Goal: Transaction & Acquisition: Download file/media

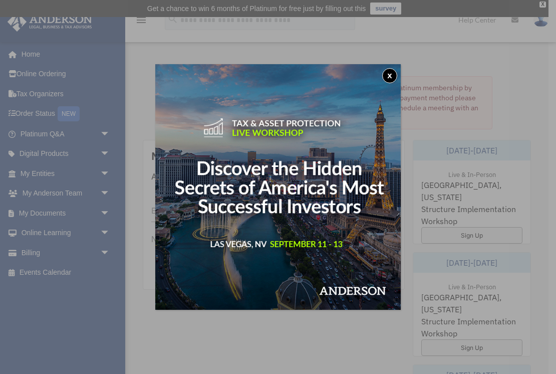
click at [388, 76] on button "x" at bounding box center [389, 75] width 15 height 15
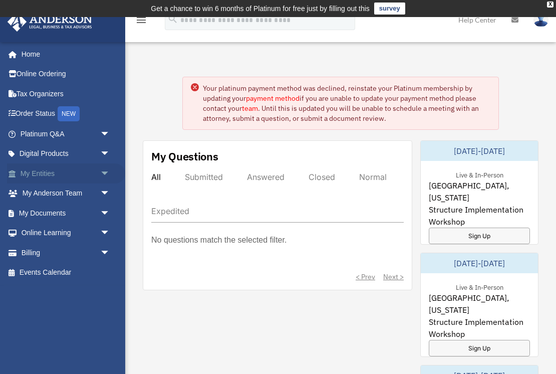
click at [52, 173] on link "My Entities arrow_drop_down" at bounding box center [66, 173] width 118 height 20
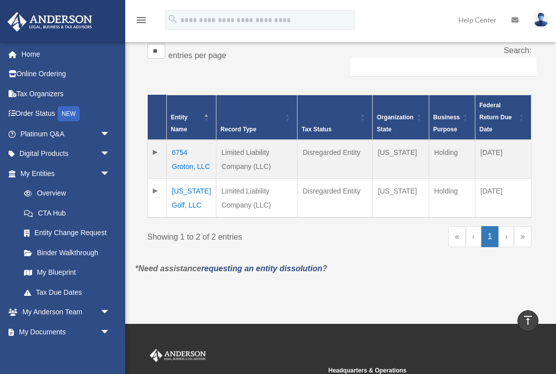
scroll to position [204, 0]
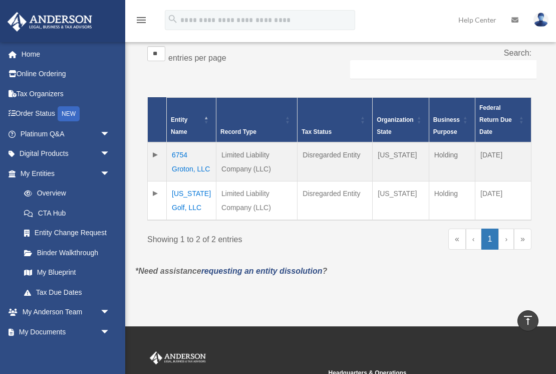
click at [185, 169] on td "6754 Groton, LLC" at bounding box center [192, 161] width 50 height 39
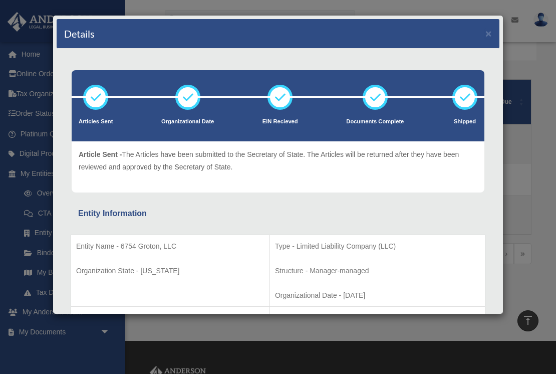
scroll to position [0, 0]
click at [486, 33] on button "×" at bounding box center [488, 33] width 7 height 11
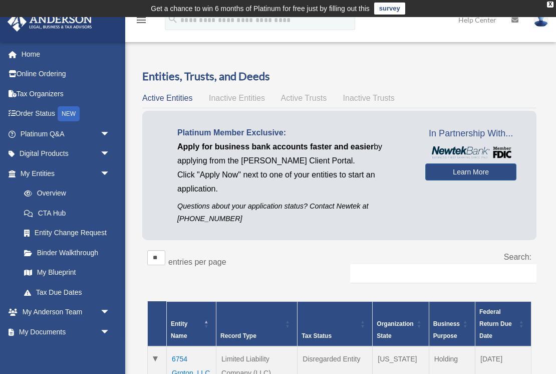
click at [306, 98] on span "Active Trusts" at bounding box center [304, 98] width 46 height 9
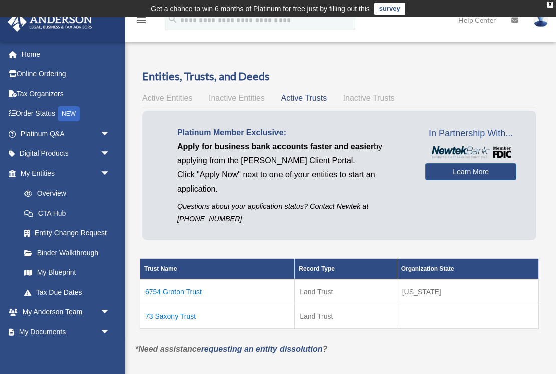
click at [169, 291] on td "6754 Groton Trust" at bounding box center [217, 291] width 154 height 25
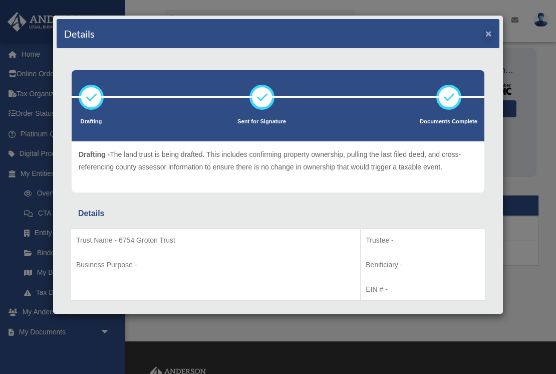
click at [490, 34] on button "×" at bounding box center [488, 33] width 7 height 11
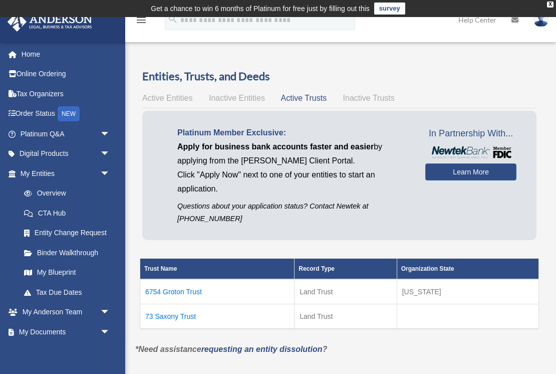
click at [366, 98] on span "Inactive Trusts" at bounding box center [369, 98] width 52 height 9
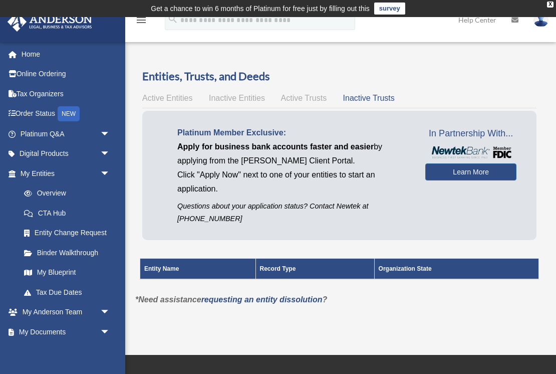
click at [319, 96] on span "Active Trusts" at bounding box center [304, 98] width 46 height 9
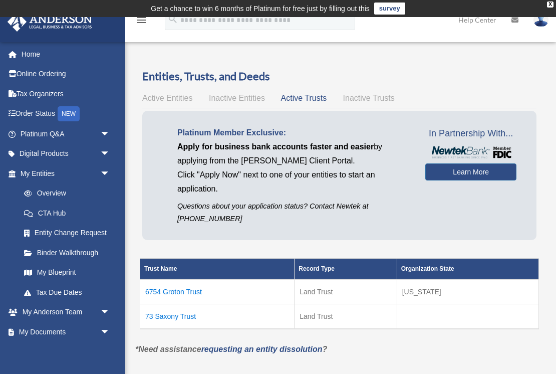
click at [239, 95] on span "Inactive Entities" at bounding box center [237, 98] width 56 height 9
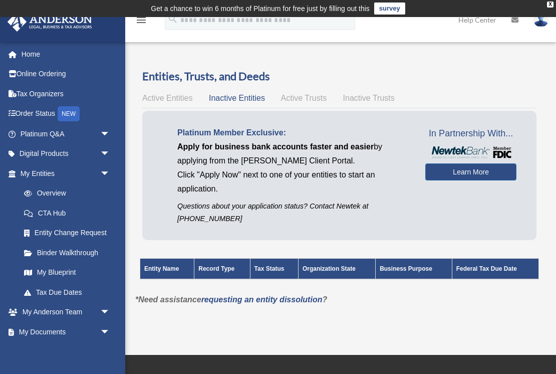
click at [173, 94] on span "Active Entities" at bounding box center [167, 98] width 50 height 9
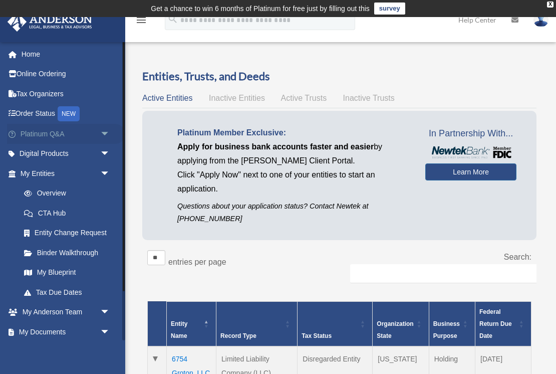
click at [102, 130] on span "arrow_drop_down" at bounding box center [110, 134] width 20 height 21
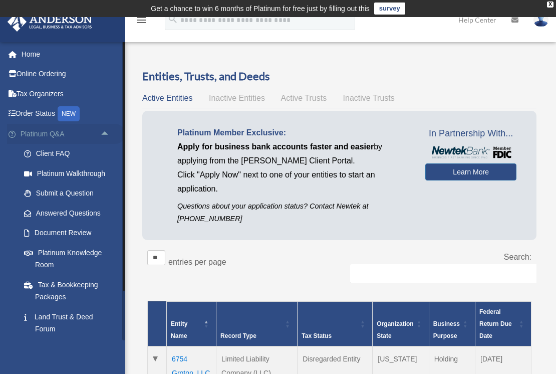
click at [102, 130] on span "arrow_drop_up" at bounding box center [110, 134] width 20 height 21
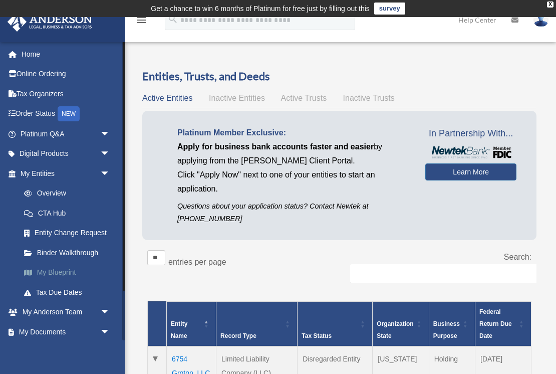
click at [58, 270] on link "My Blueprint" at bounding box center [69, 272] width 111 height 20
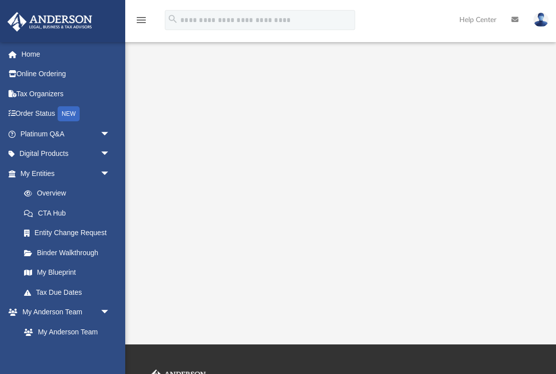
scroll to position [150, 0]
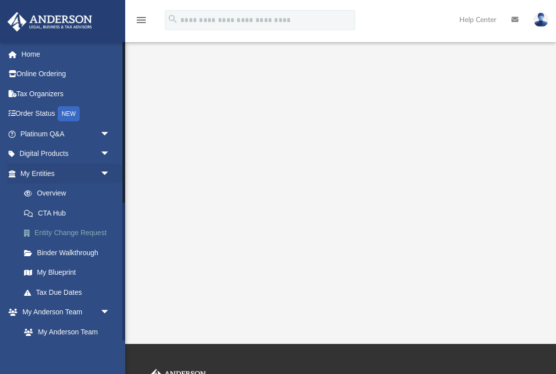
click at [71, 232] on link "Entity Change Request" at bounding box center [69, 233] width 111 height 20
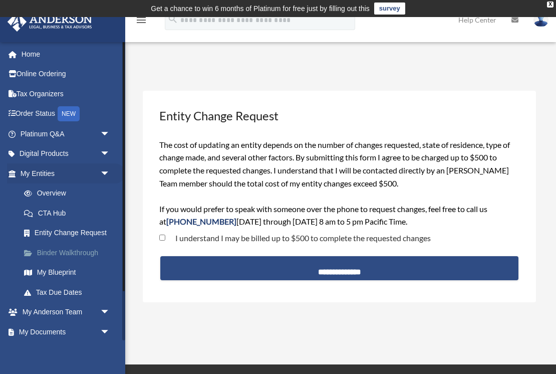
click at [79, 252] on link "Binder Walkthrough" at bounding box center [69, 252] width 111 height 20
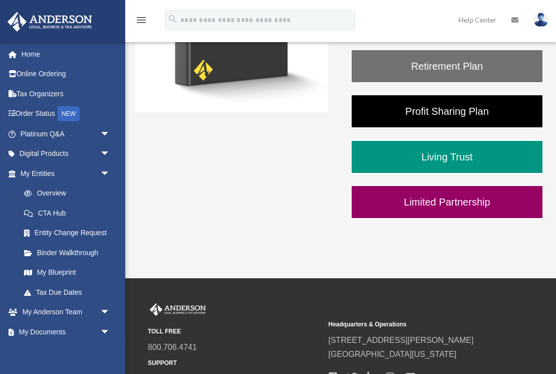
scroll to position [268, 0]
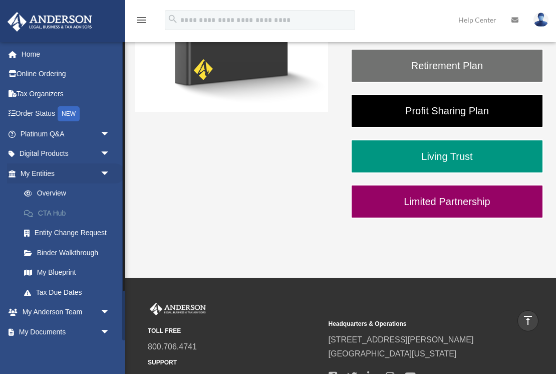
click at [55, 208] on link "CTA Hub" at bounding box center [69, 213] width 111 height 20
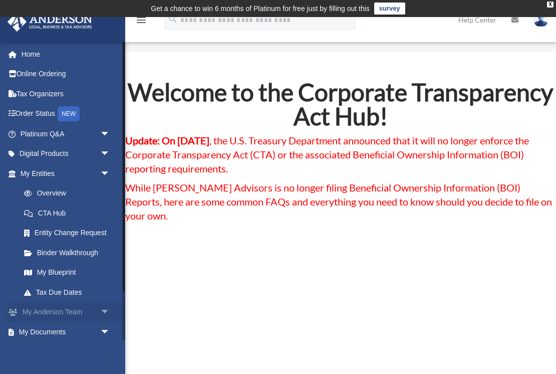
click at [104, 305] on span "arrow_drop_down" at bounding box center [110, 312] width 20 height 21
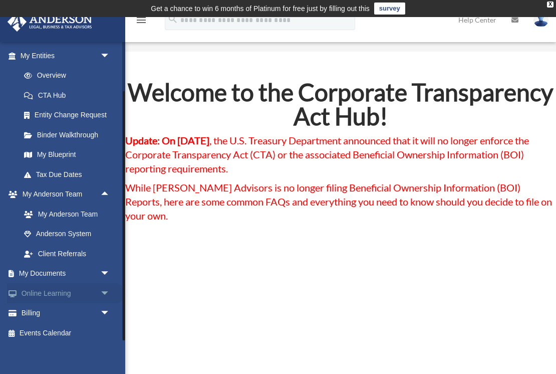
scroll to position [117, 0]
click at [106, 269] on span "arrow_drop_down" at bounding box center [110, 274] width 20 height 21
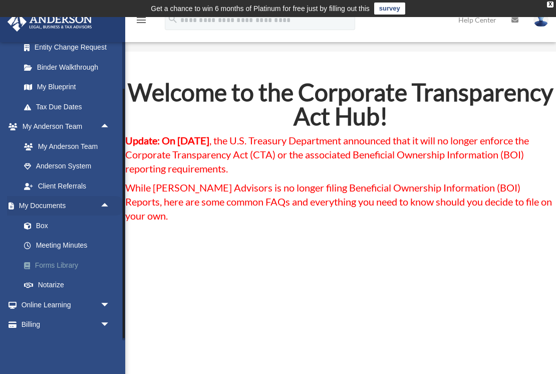
scroll to position [187, 0]
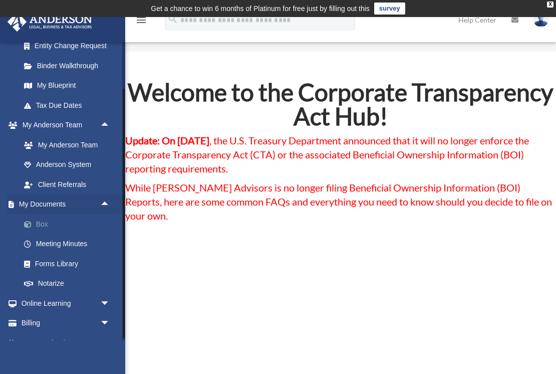
click at [42, 217] on link "Box" at bounding box center [69, 224] width 111 height 20
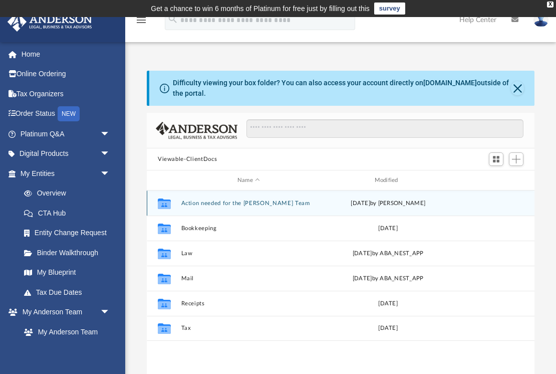
scroll to position [228, 388]
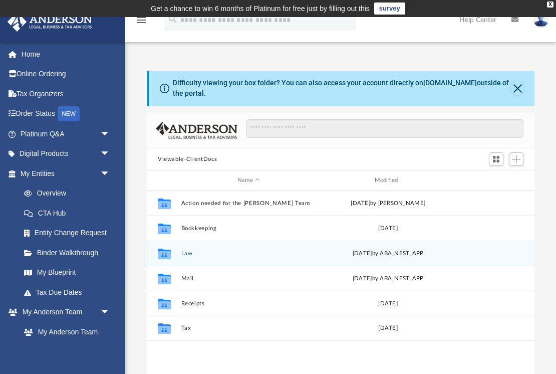
click at [171, 253] on icon "grid" at bounding box center [164, 254] width 13 height 8
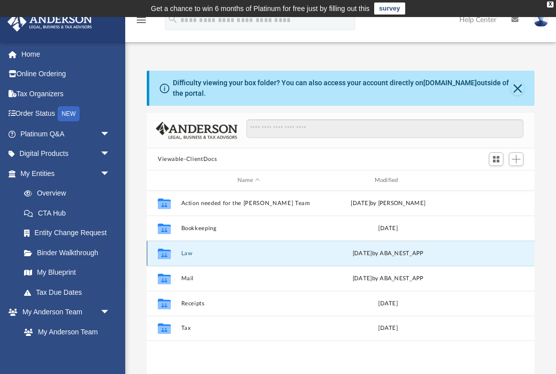
click at [183, 252] on button "Law" at bounding box center [248, 253] width 135 height 7
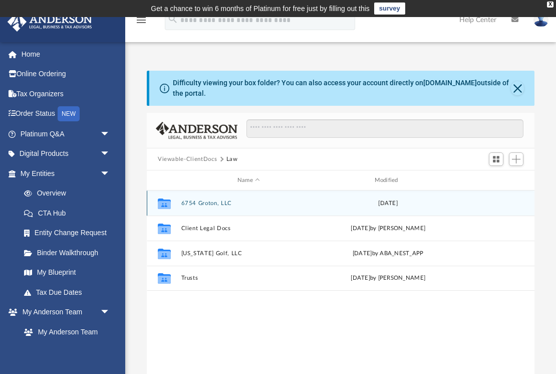
click at [209, 204] on button "6754 Groton, LLC" at bounding box center [248, 203] width 135 height 7
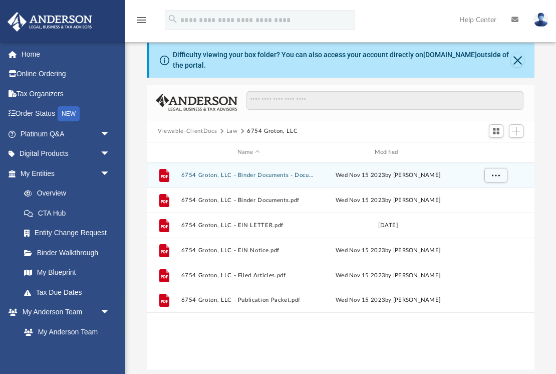
scroll to position [23, 0]
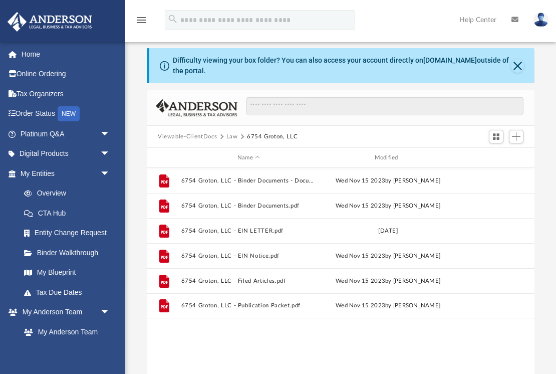
click at [231, 134] on button "Law" at bounding box center [232, 136] width 12 height 9
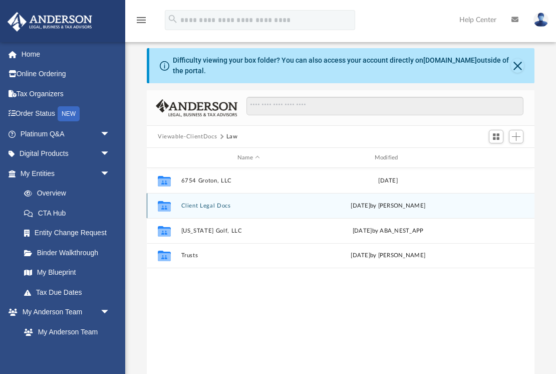
click at [206, 206] on button "Client Legal Docs" at bounding box center [248, 205] width 135 height 7
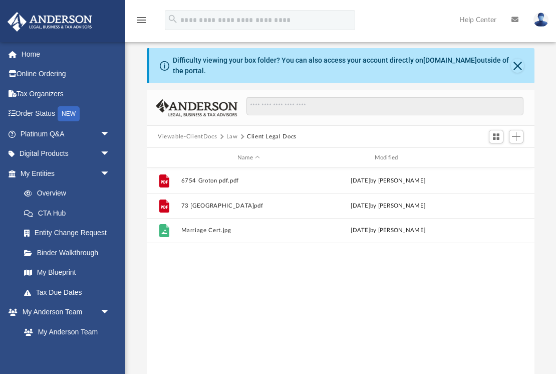
click at [232, 135] on button "Law" at bounding box center [232, 136] width 12 height 9
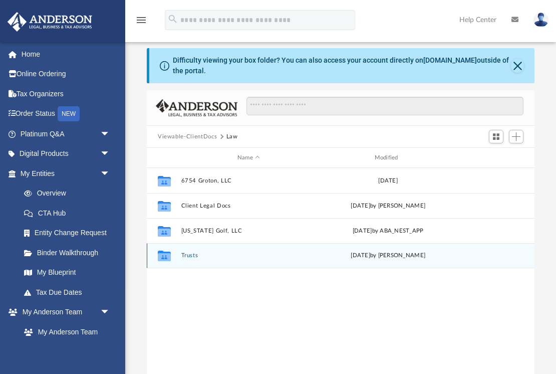
click at [189, 255] on button "Trusts" at bounding box center [248, 255] width 135 height 7
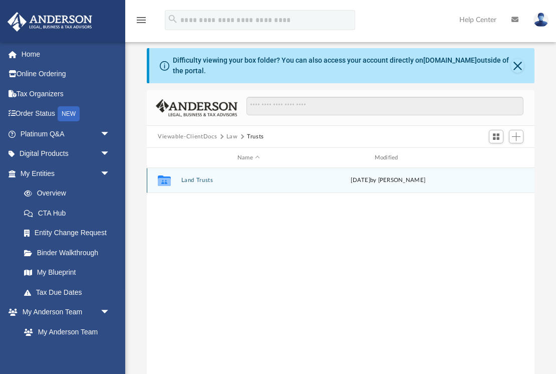
click at [191, 179] on button "Land Trusts" at bounding box center [248, 180] width 135 height 7
click at [238, 180] on button "Land Trust - 6754 Groton Trust" at bounding box center [248, 180] width 135 height 7
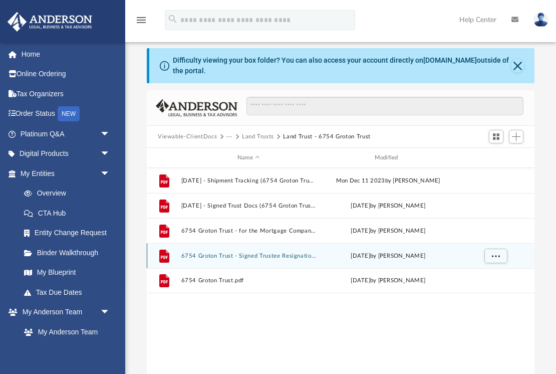
click at [230, 254] on button "6754 Groton Trust - Signed Trustee Resignation and Acceptance Letter.pdf" at bounding box center [248, 255] width 135 height 7
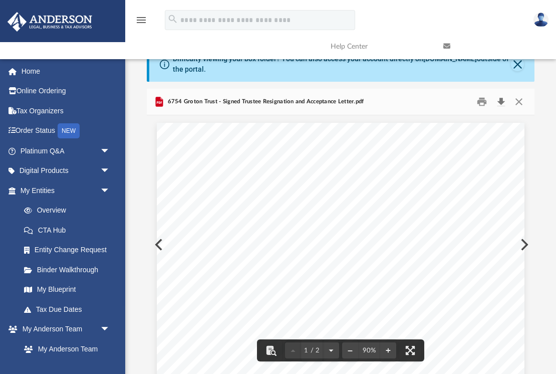
scroll to position [0, 0]
click at [499, 102] on button "Download" at bounding box center [501, 102] width 18 height 16
